Goal: Transaction & Acquisition: Purchase product/service

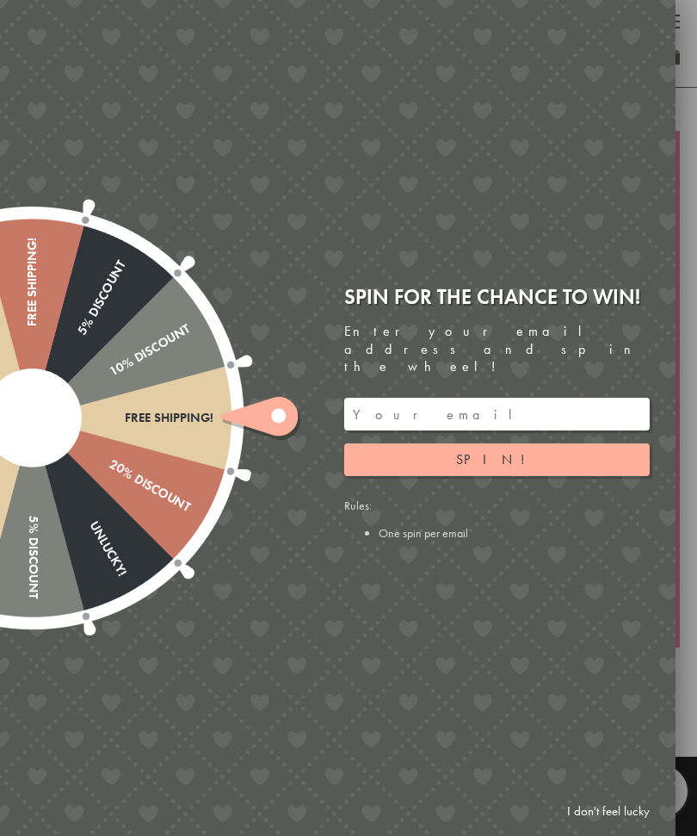
click at [390, 443] on button "Spin!" at bounding box center [497, 459] width 306 height 33
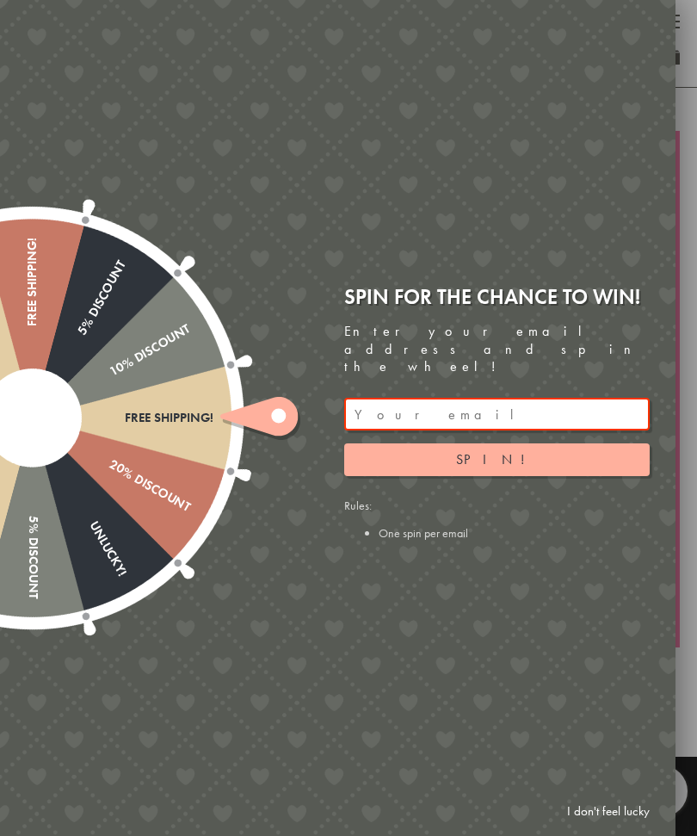
click at [595, 818] on link "I don't feel lucky" at bounding box center [609, 811] width 100 height 32
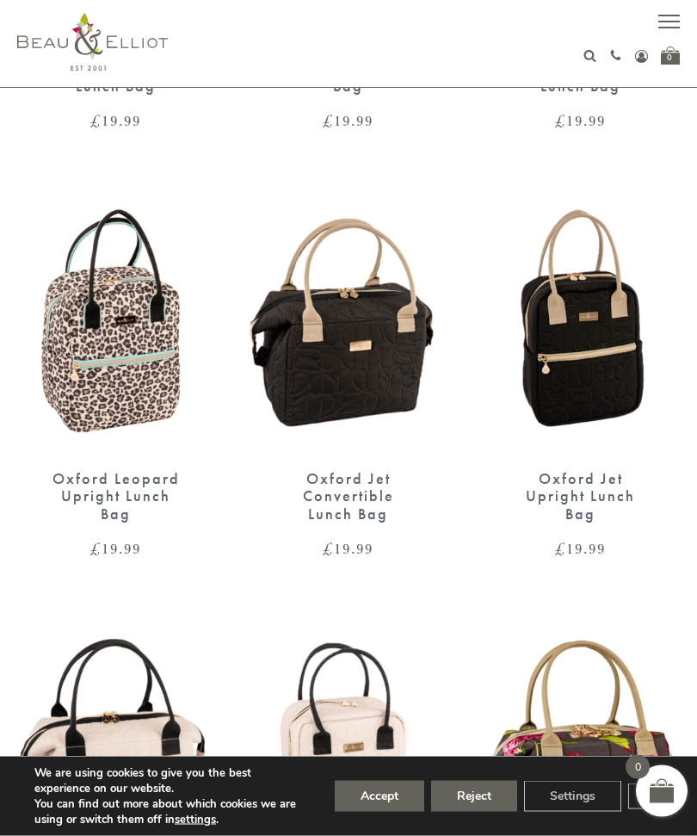
scroll to position [956, 0]
click at [473, 812] on button "Reject" at bounding box center [474, 796] width 86 height 31
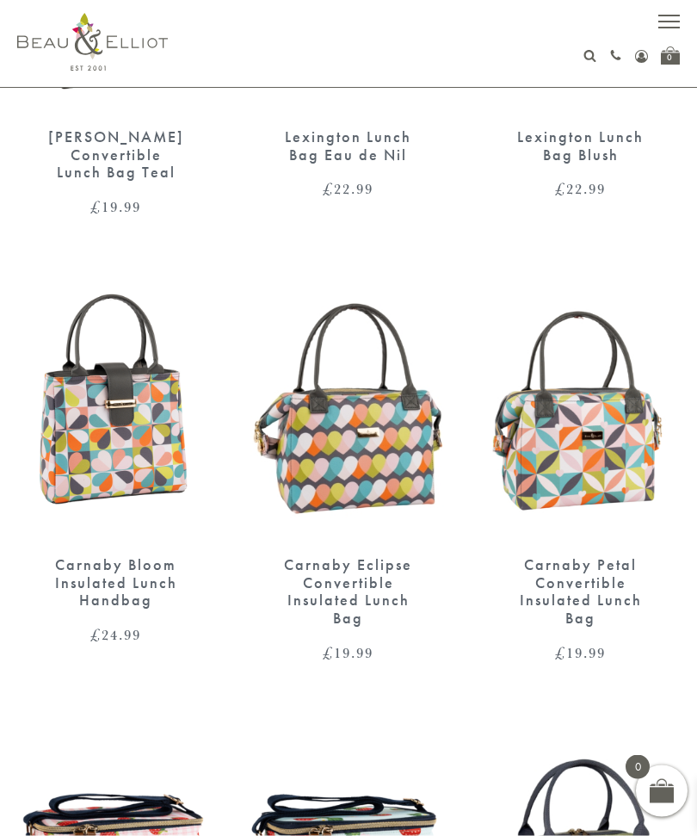
scroll to position [2172, 0]
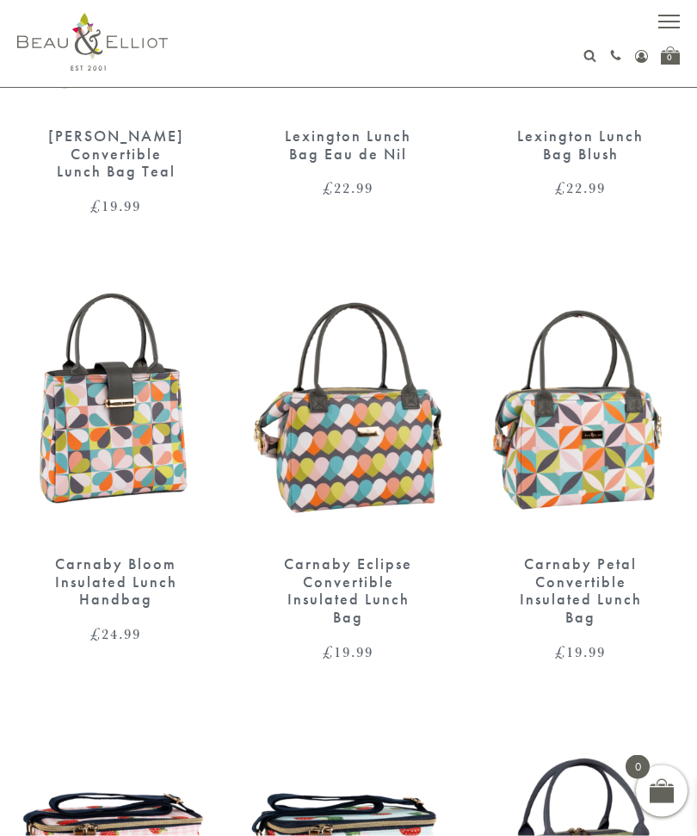
click at [324, 447] on img at bounding box center [349, 410] width 198 height 256
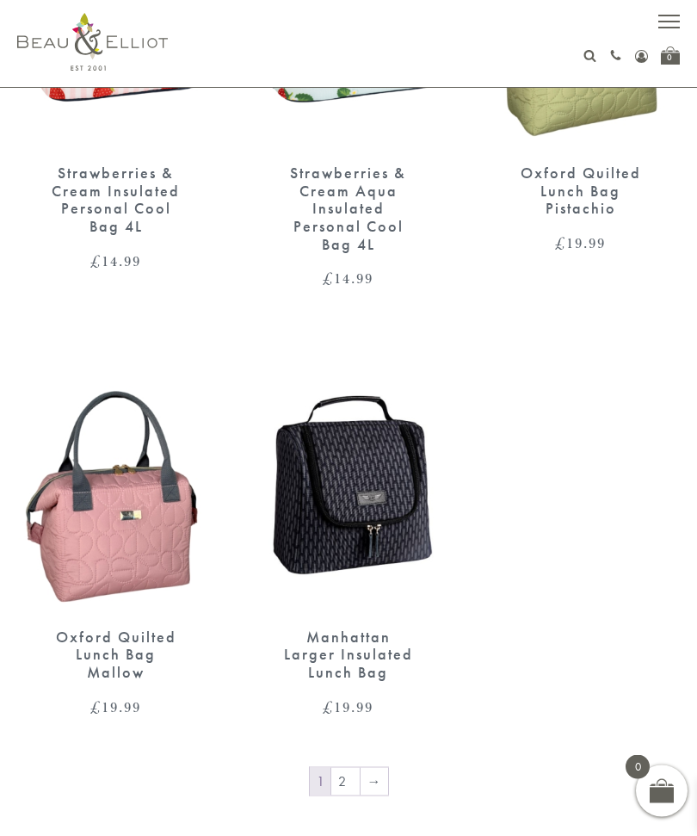
scroll to position [3015, 0]
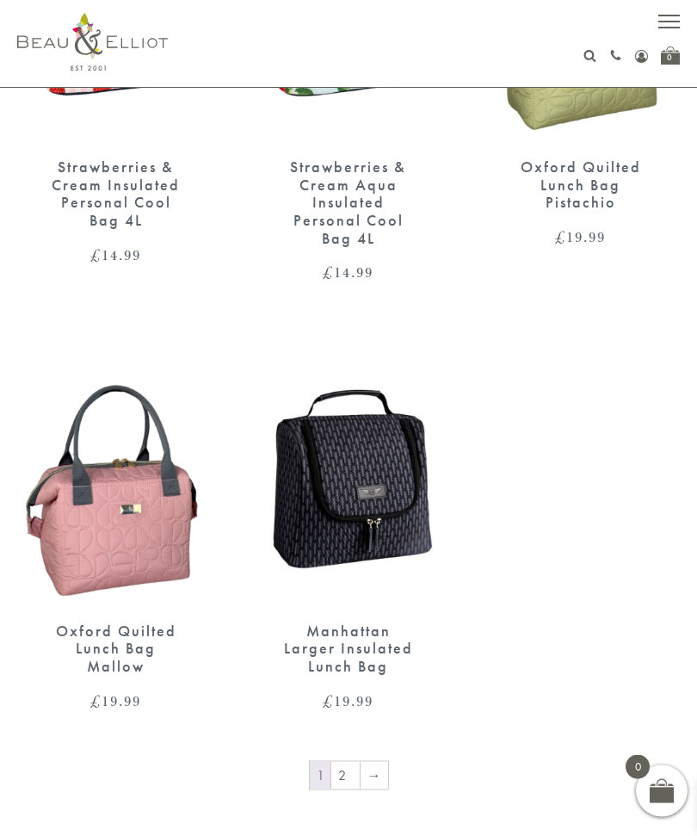
click at [368, 762] on link "→" at bounding box center [375, 776] width 28 height 28
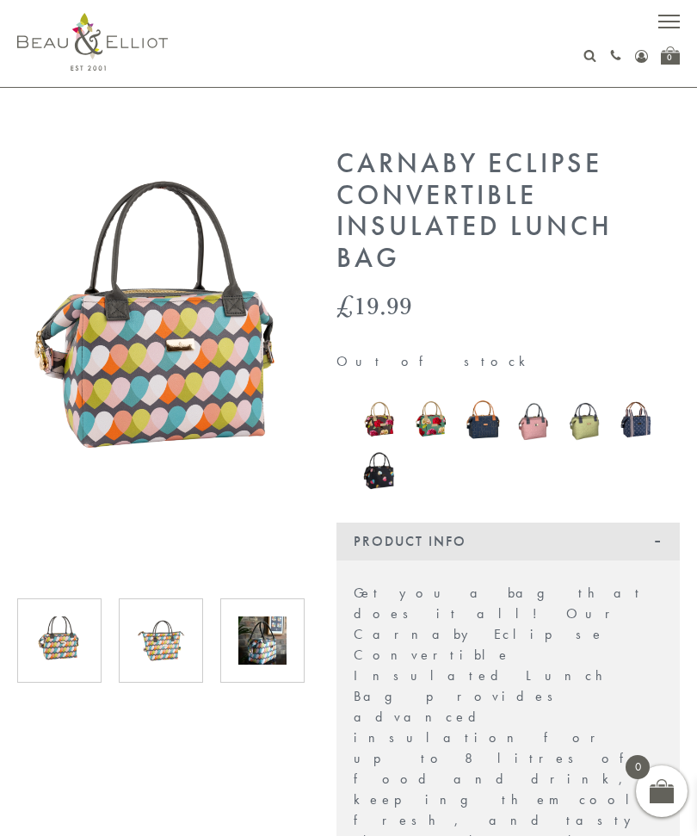
click at [165, 636] on img at bounding box center [161, 640] width 48 height 48
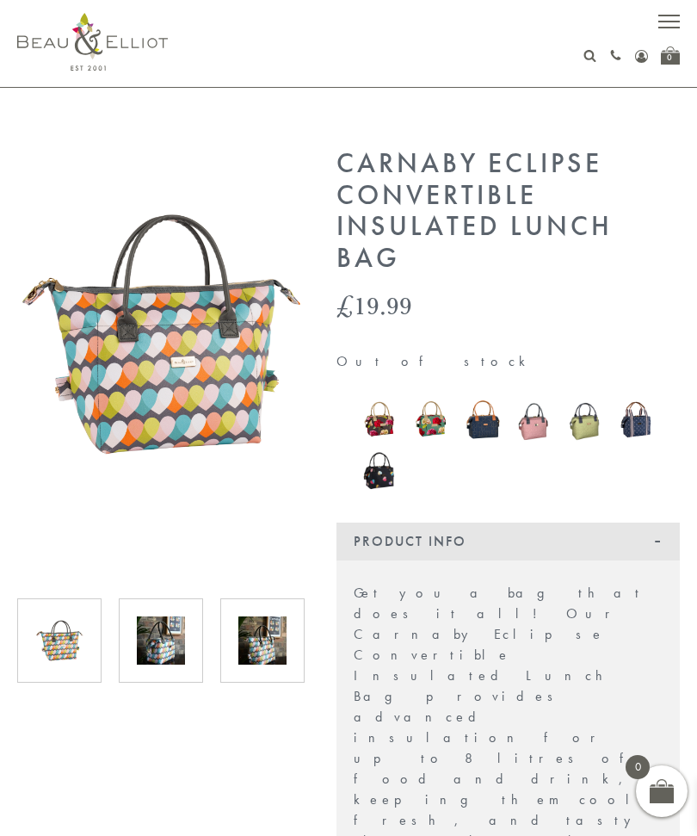
click at [246, 627] on img at bounding box center [262, 640] width 48 height 48
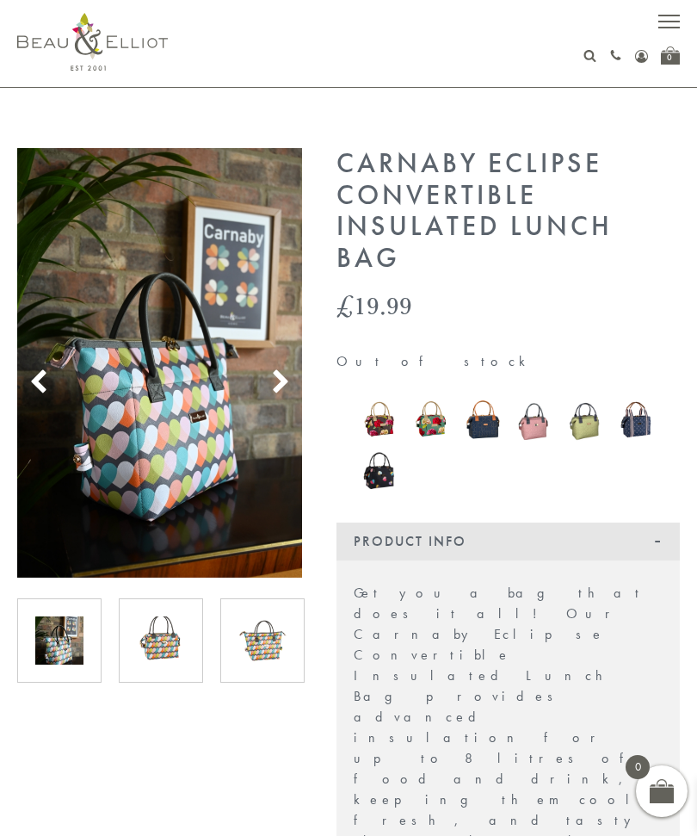
click at [282, 381] on use at bounding box center [281, 381] width 15 height 23
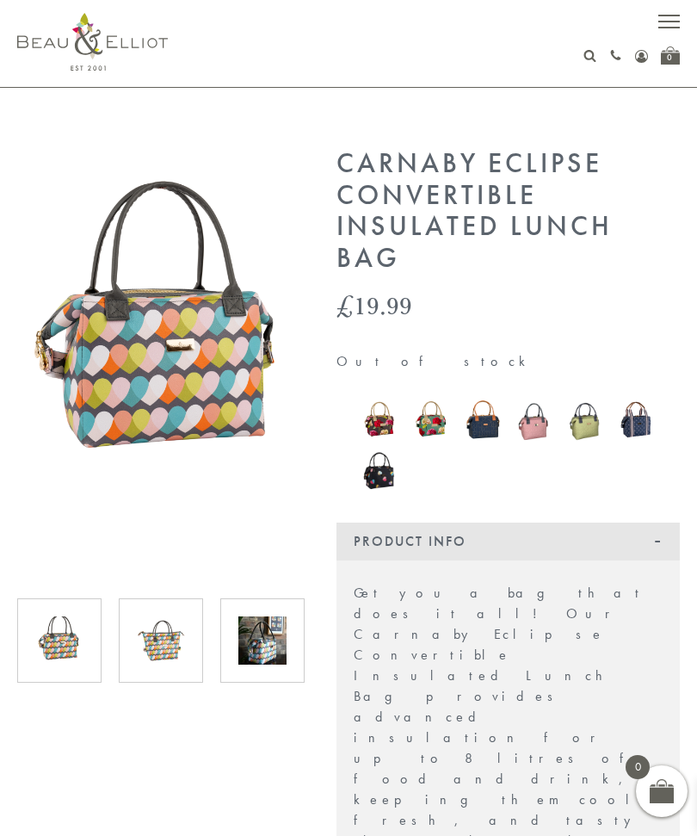
click at [289, 340] on img at bounding box center [160, 333] width 286 height 371
